Goal: Transaction & Acquisition: Register for event/course

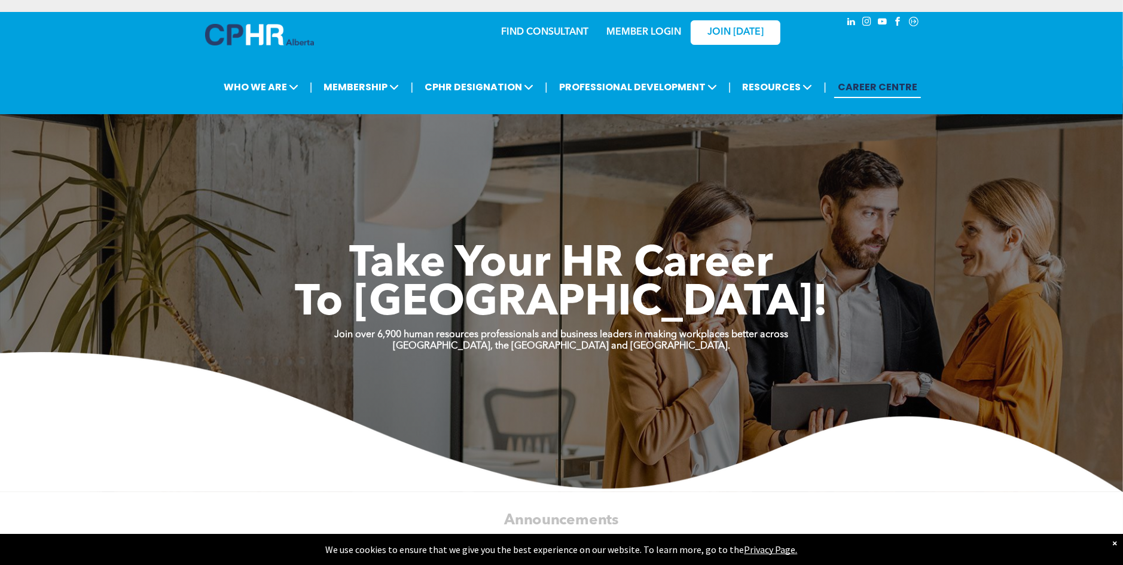
click at [648, 32] on link "MEMBER LOGIN" at bounding box center [643, 33] width 75 height 10
click at [271, 28] on img at bounding box center [259, 35] width 109 height 22
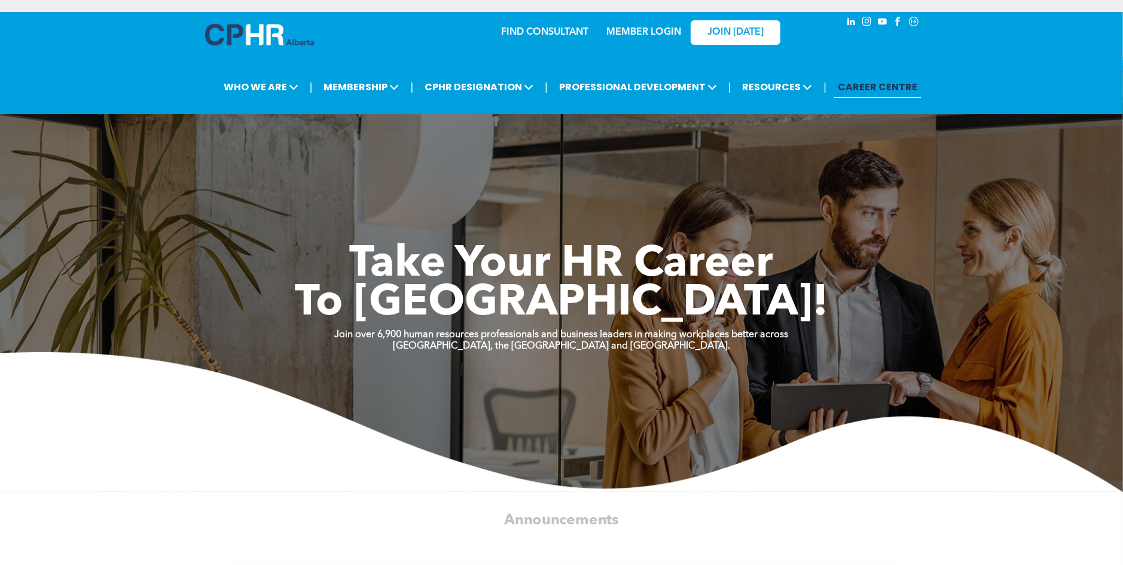
click at [658, 29] on link "MEMBER LOGIN" at bounding box center [643, 33] width 75 height 10
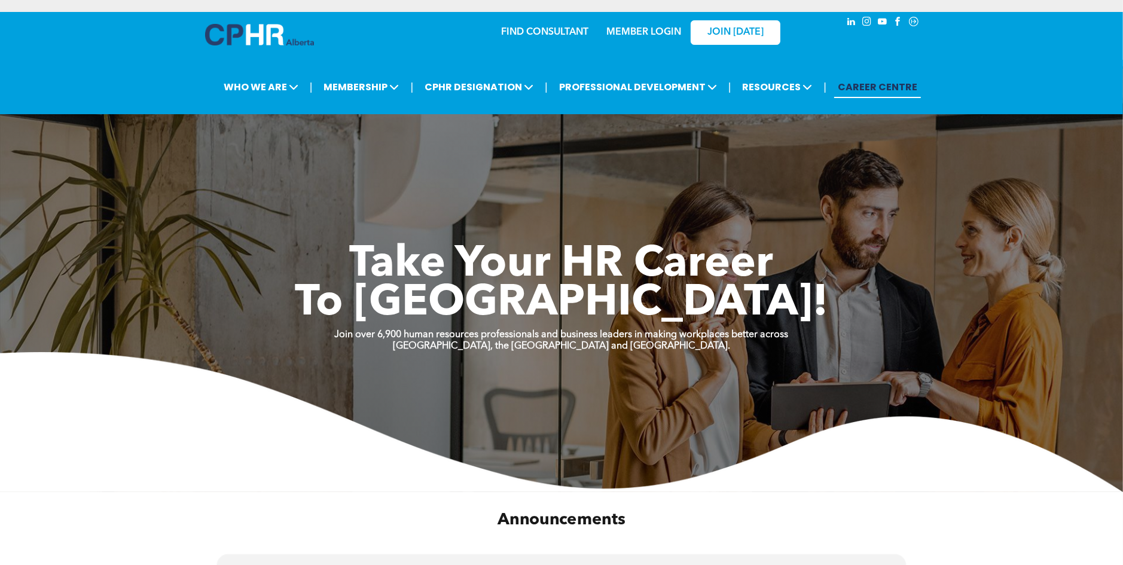
scroll to position [239, 0]
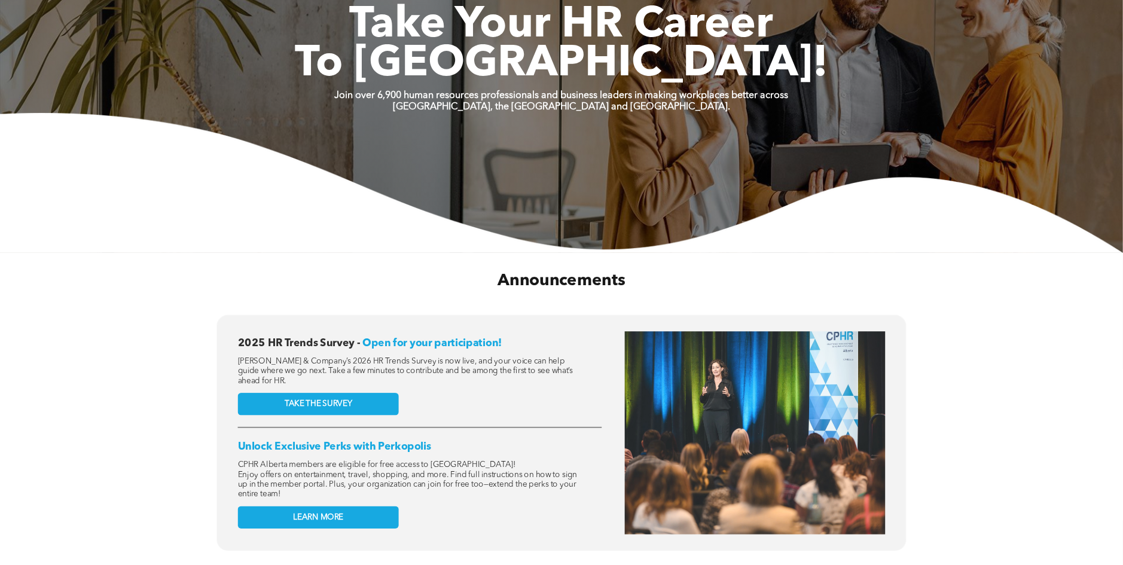
click at [415, 293] on h2 "Announcements" at bounding box center [561, 281] width 650 height 25
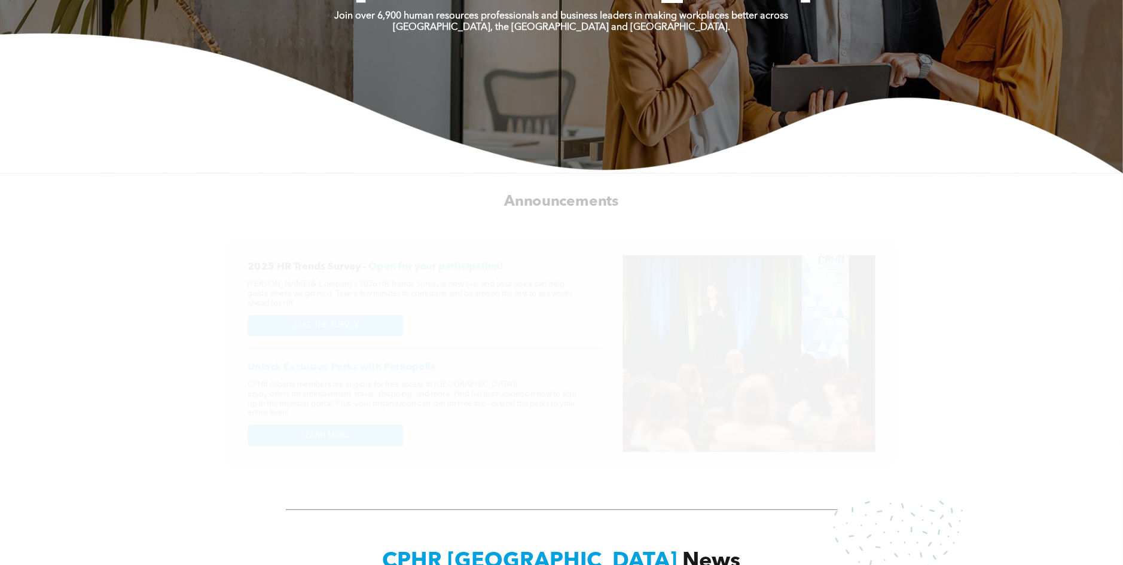
scroll to position [0, 0]
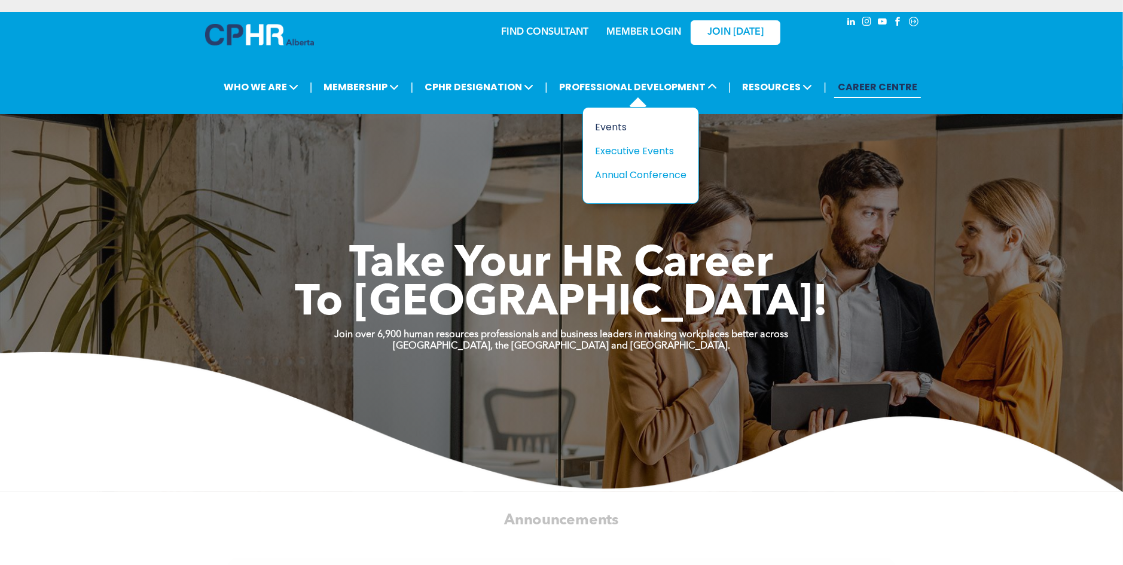
click at [627, 125] on div "Events" at bounding box center [636, 127] width 83 height 15
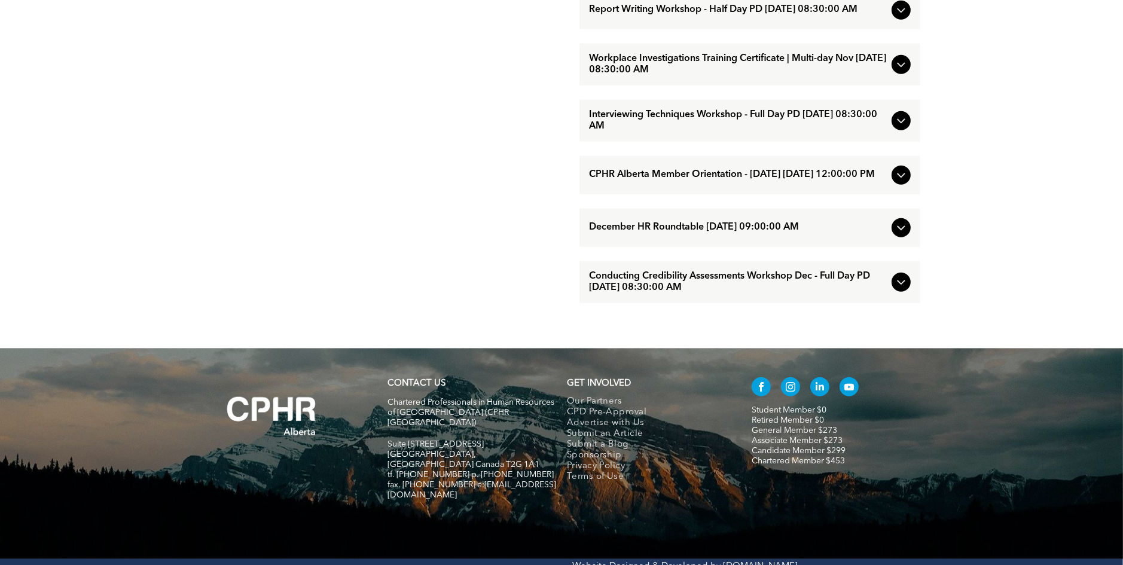
scroll to position [957, 0]
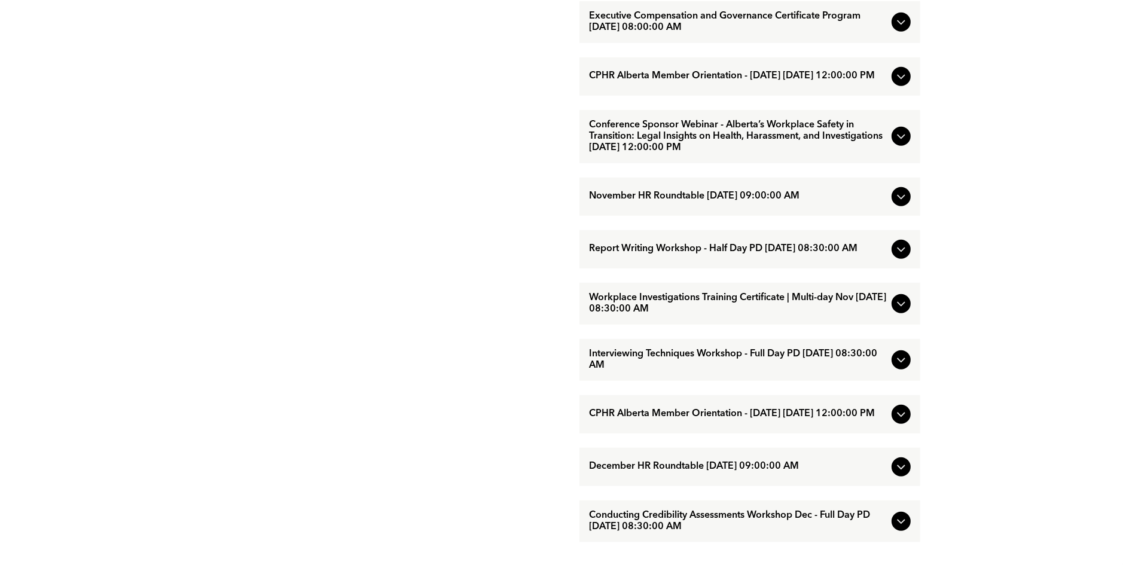
click at [750, 202] on span "November HR Roundtable [DATE] 09:00:00 AM" at bounding box center [738, 196] width 298 height 11
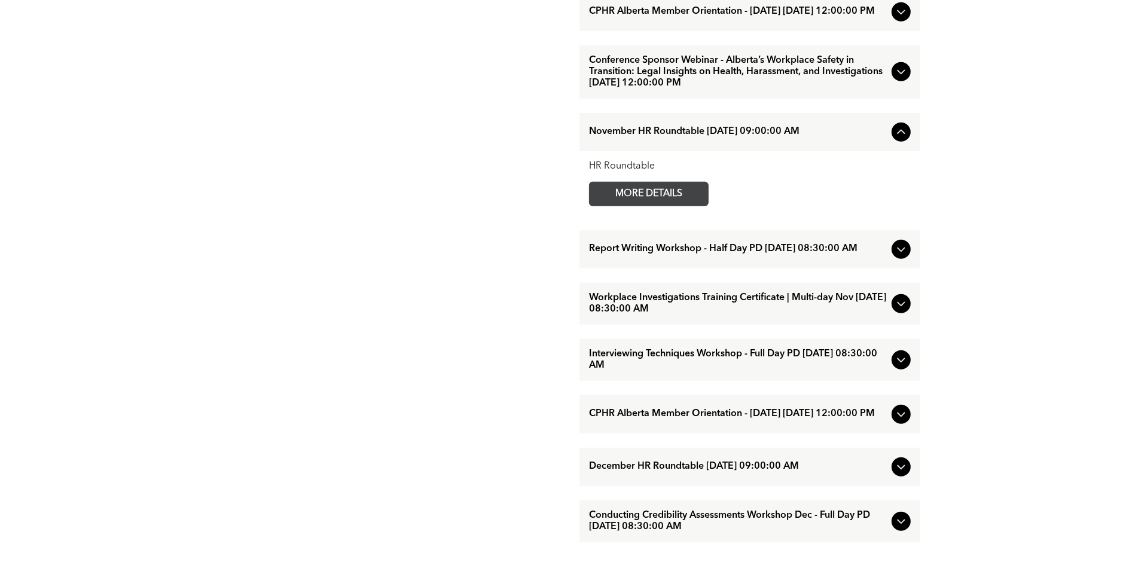
click at [680, 206] on span "MORE DETAILS" at bounding box center [649, 193] width 94 height 23
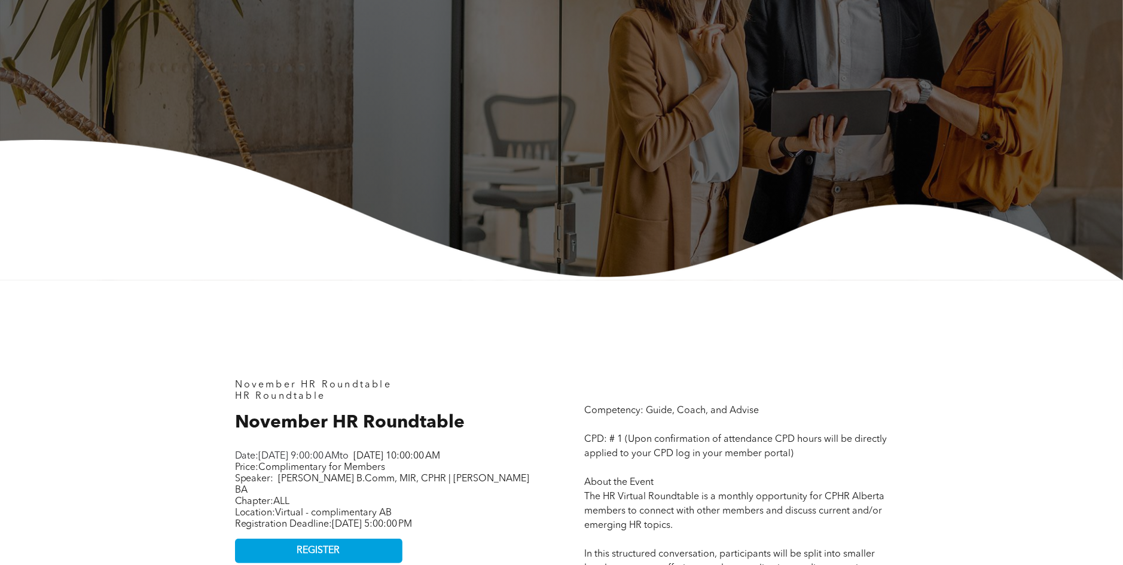
scroll to position [558, 0]
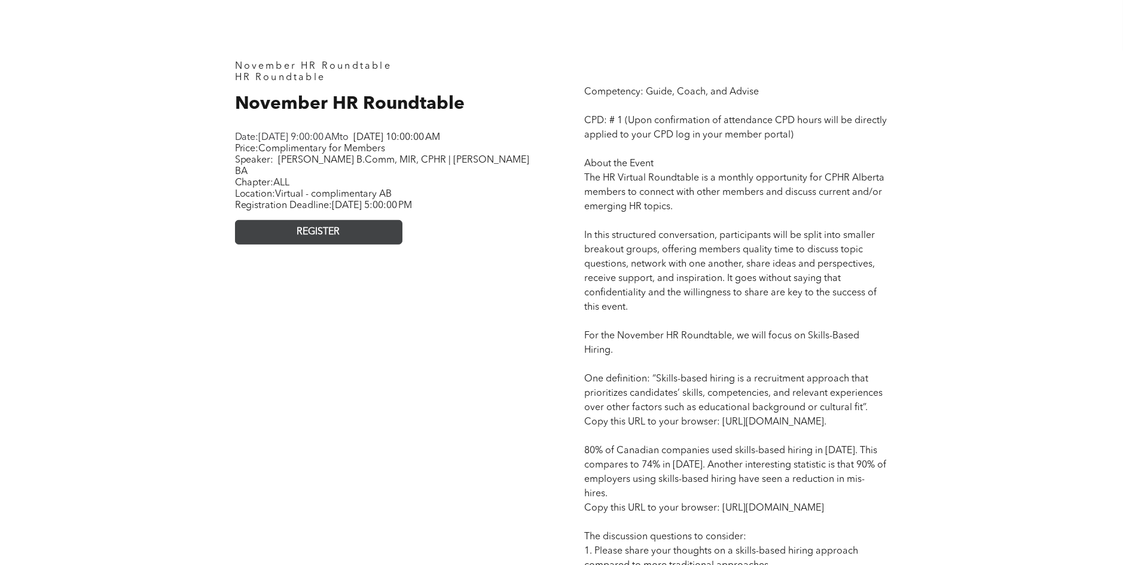
click at [330, 222] on link "REGISTER" at bounding box center [318, 232] width 167 height 25
